Goal: Find specific page/section: Find specific page/section

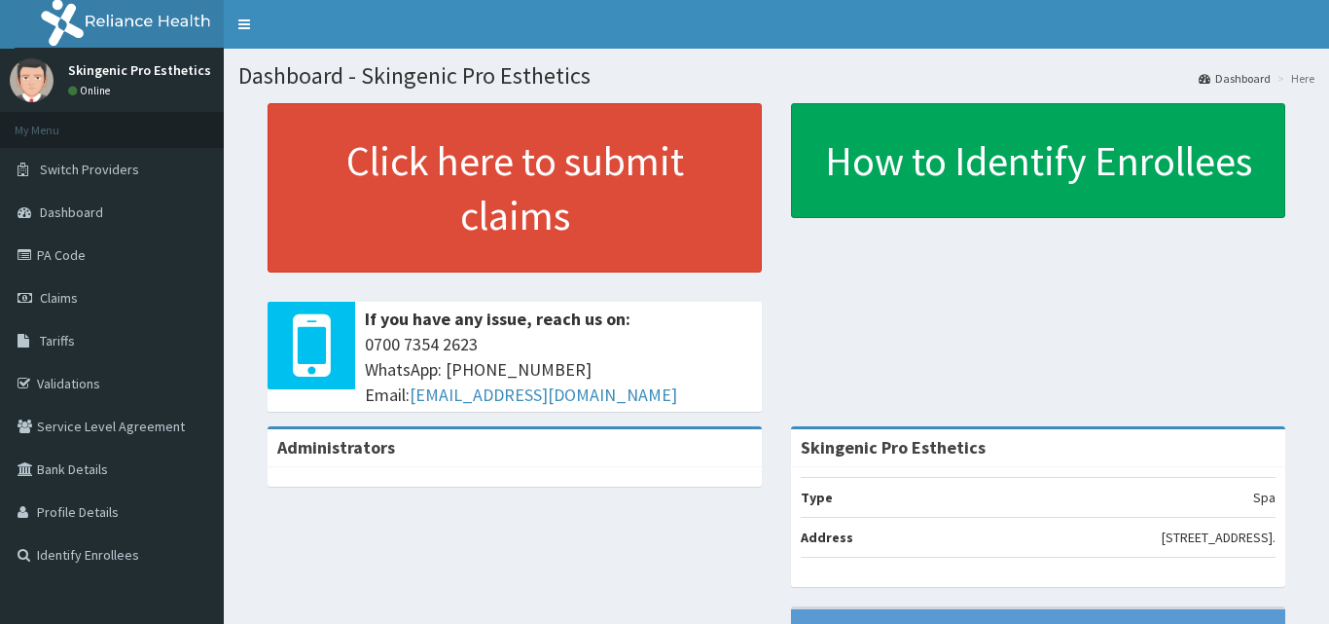
click at [84, 249] on link "PA Code" at bounding box center [112, 255] width 224 height 43
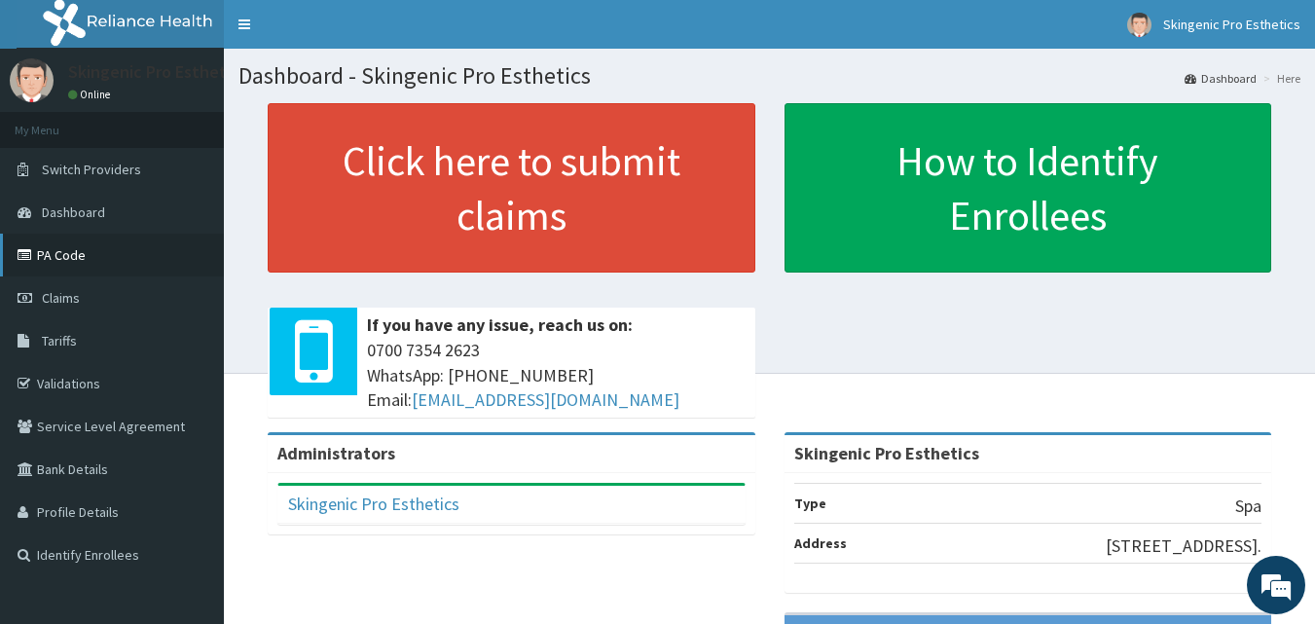
click at [76, 253] on link "PA Code" at bounding box center [112, 255] width 224 height 43
